Goal: Task Accomplishment & Management: Manage account settings

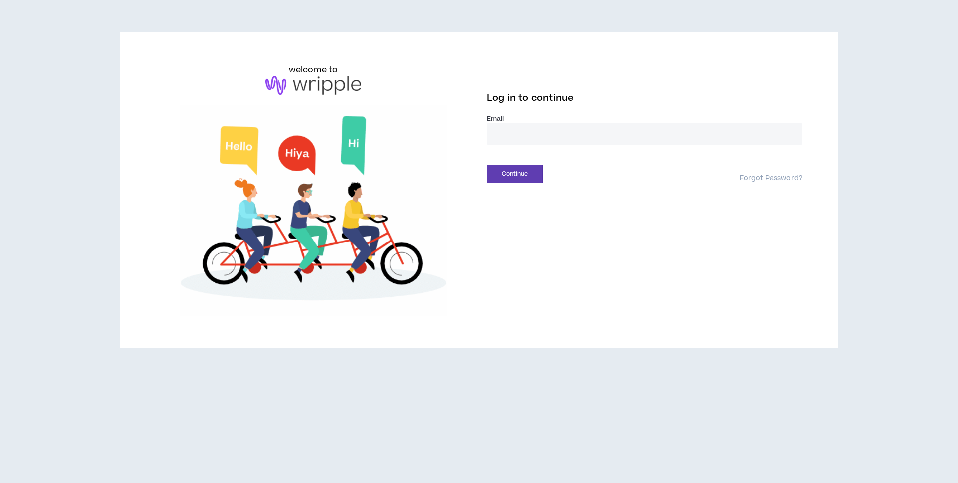
click at [519, 131] on input "email" at bounding box center [644, 133] width 315 height 21
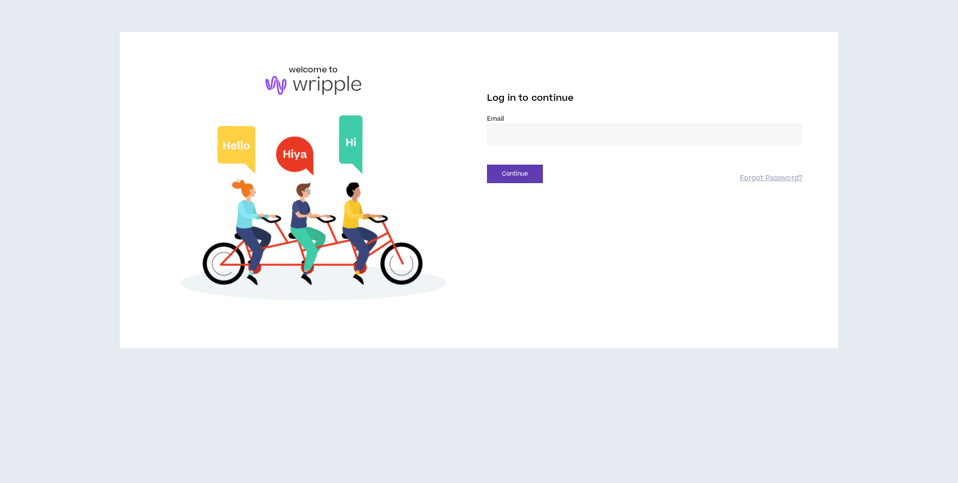
click at [519, 131] on input "email" at bounding box center [644, 133] width 315 height 21
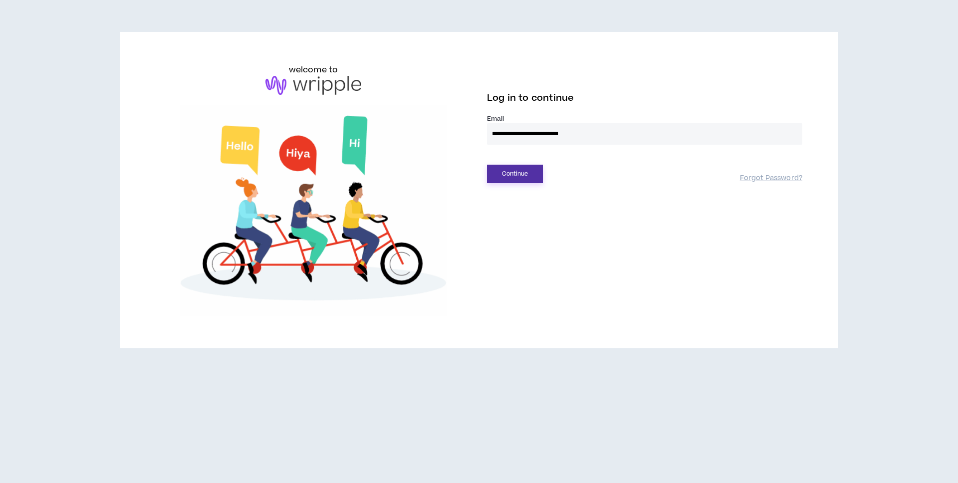
type input "**********"
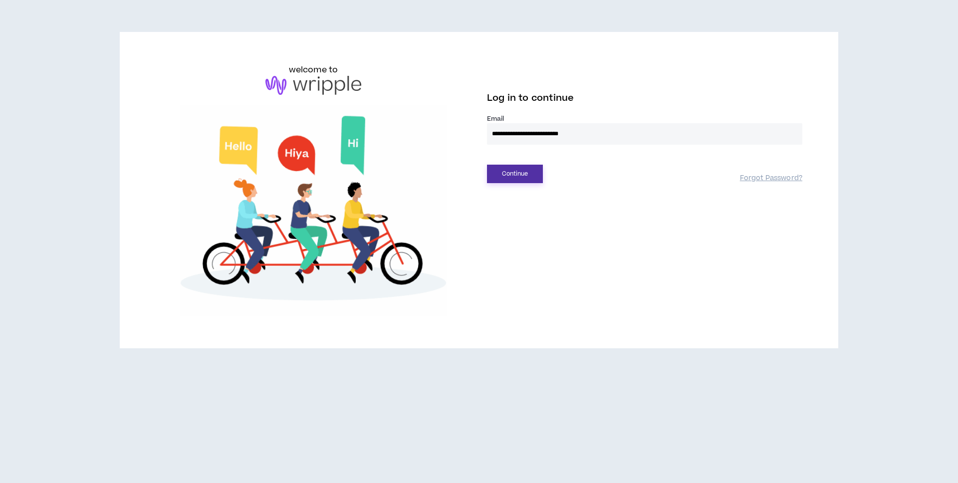
click at [513, 174] on button "Continue" at bounding box center [515, 174] width 56 height 18
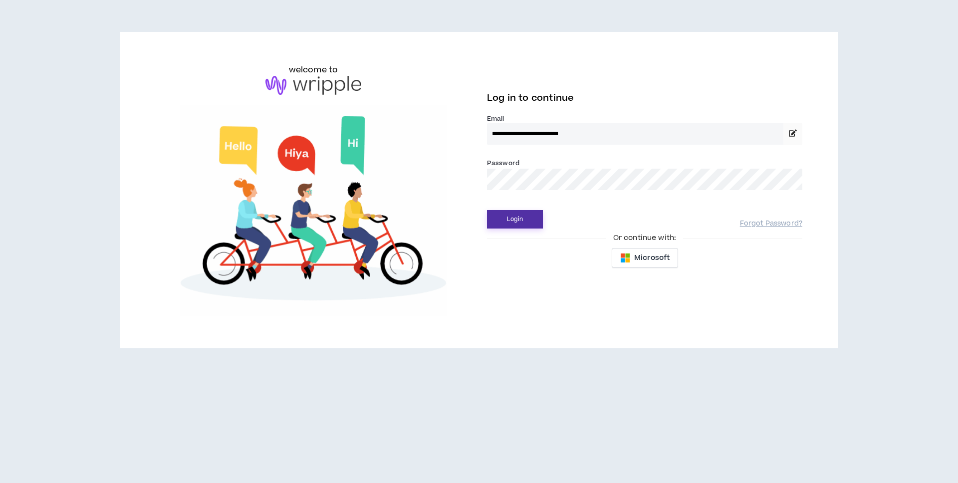
click at [504, 212] on button "Login" at bounding box center [515, 219] width 56 height 18
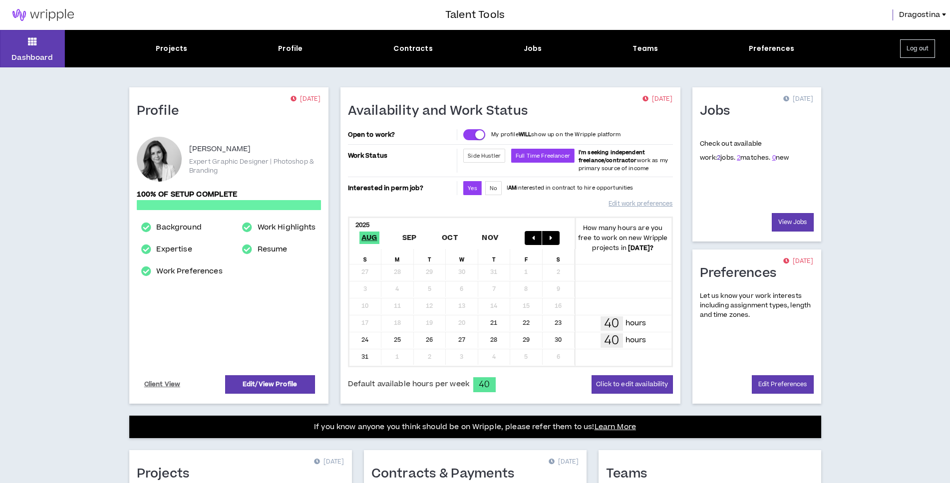
click at [717, 156] on link "2" at bounding box center [718, 157] width 3 height 9
